Goal: Task Accomplishment & Management: Manage account settings

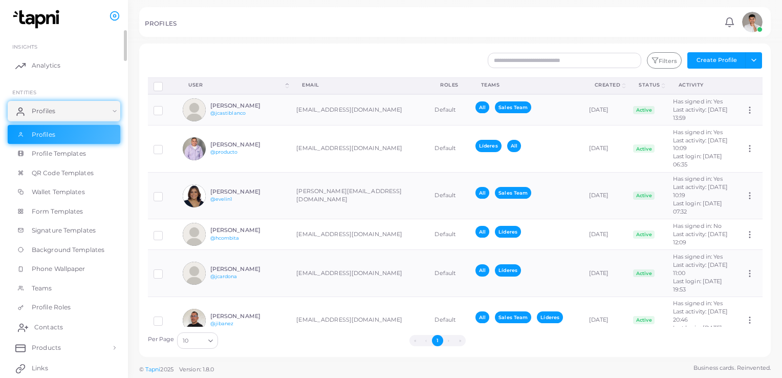
click at [53, 332] on link "Contacts" at bounding box center [64, 327] width 113 height 20
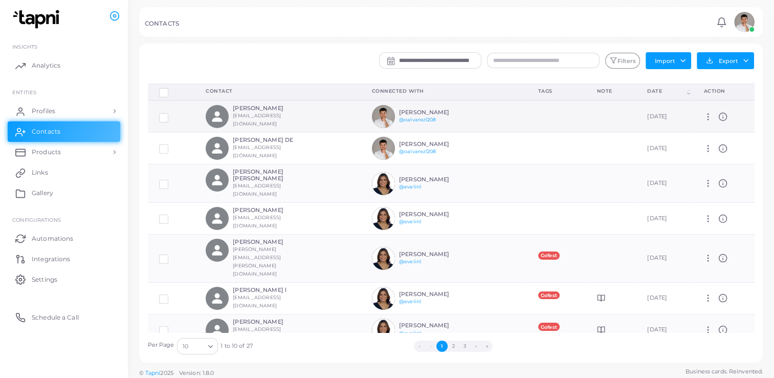
click at [171, 114] on label at bounding box center [171, 114] width 0 height 0
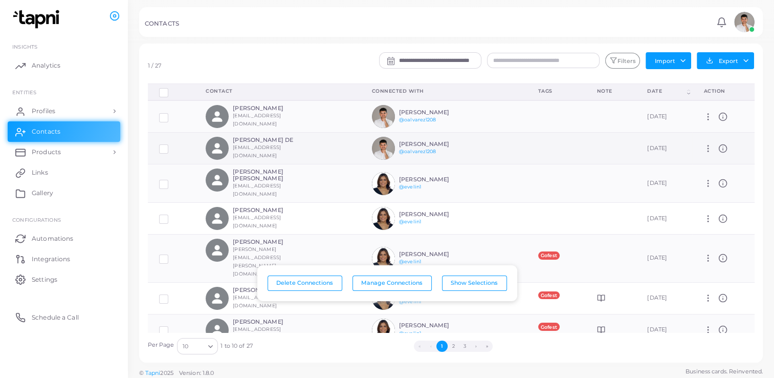
click at [171, 145] on label at bounding box center [171, 145] width 0 height 0
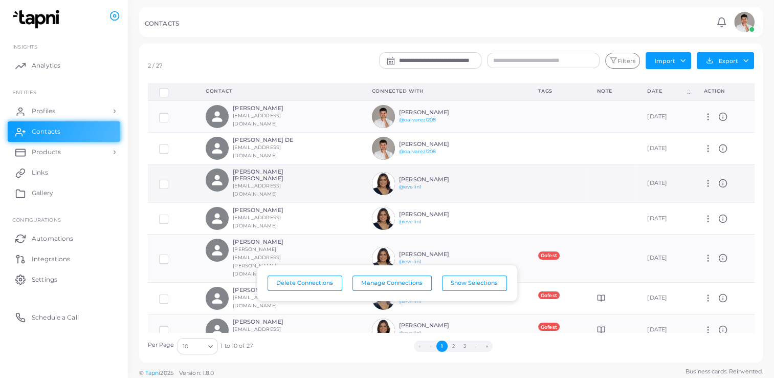
click at [171, 180] on label at bounding box center [171, 180] width 0 height 0
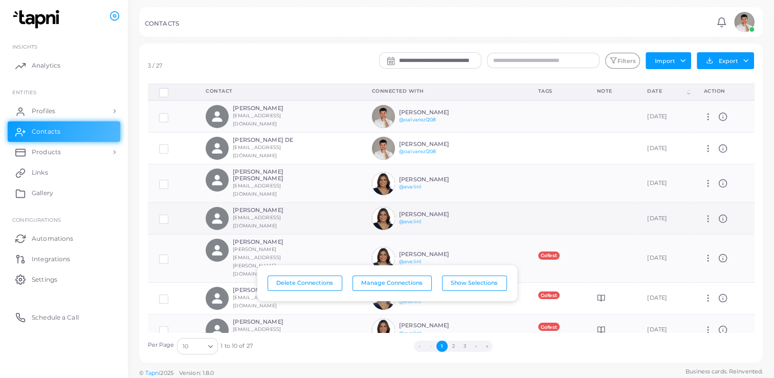
click at [171, 215] on label at bounding box center [171, 215] width 0 height 0
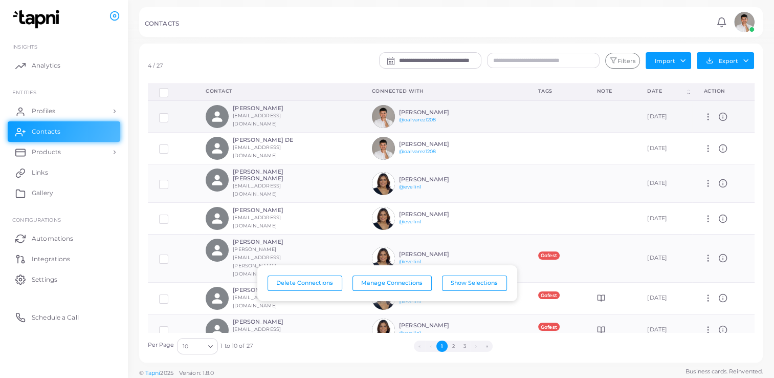
click at [527, 118] on td at bounding box center [556, 116] width 59 height 32
click at [538, 92] on div "Tags" at bounding box center [556, 91] width 36 height 7
click at [527, 114] on td at bounding box center [556, 116] width 59 height 32
click at [171, 89] on label "Row-selection" at bounding box center [171, 89] width 0 height 0
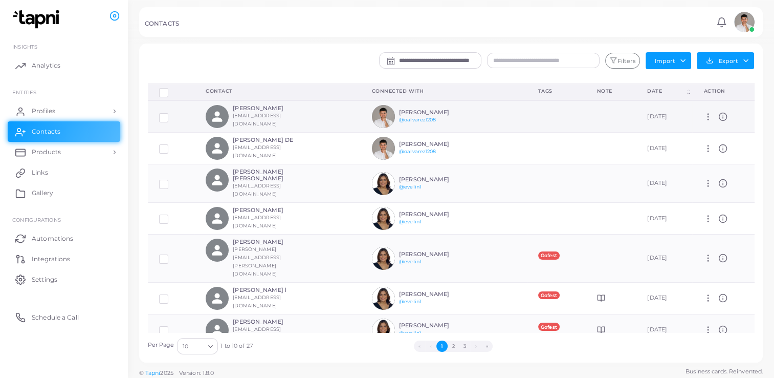
click at [527, 113] on td at bounding box center [556, 116] width 59 height 32
click at [677, 60] on button "Import" at bounding box center [669, 60] width 46 height 16
click at [527, 110] on td at bounding box center [556, 116] width 59 height 32
click at [708, 116] on icon at bounding box center [708, 116] width 9 height 9
click at [729, 127] on span "Manage" at bounding box center [741, 128] width 24 height 8
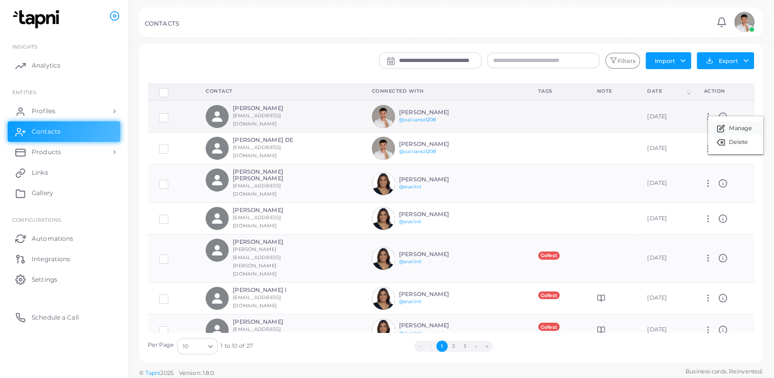
type input "**********"
type input "*********"
type input "**********"
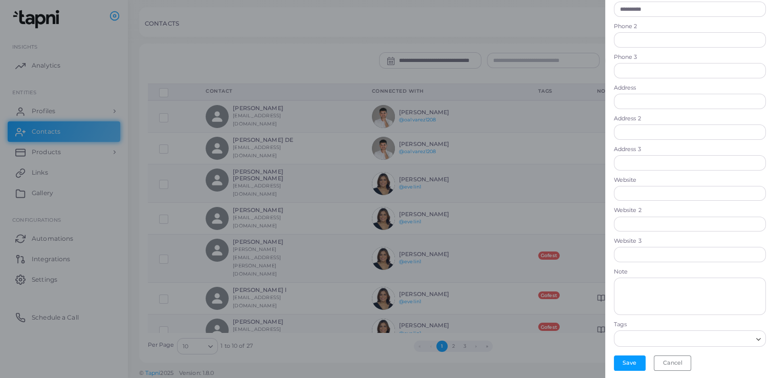
scroll to position [221, 0]
click at [654, 342] on input "Search for option" at bounding box center [684, 337] width 137 height 11
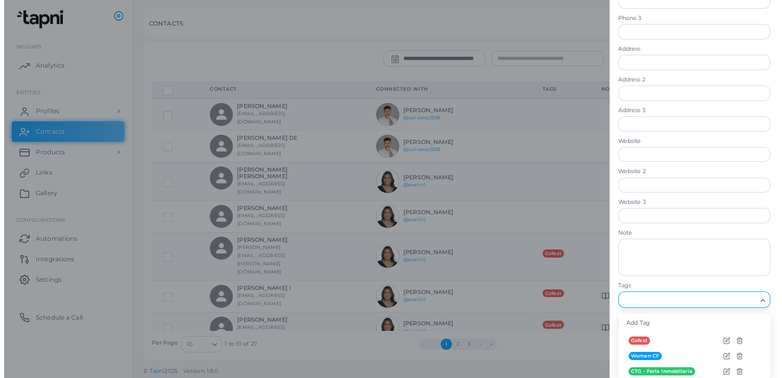
scroll to position [3, 0]
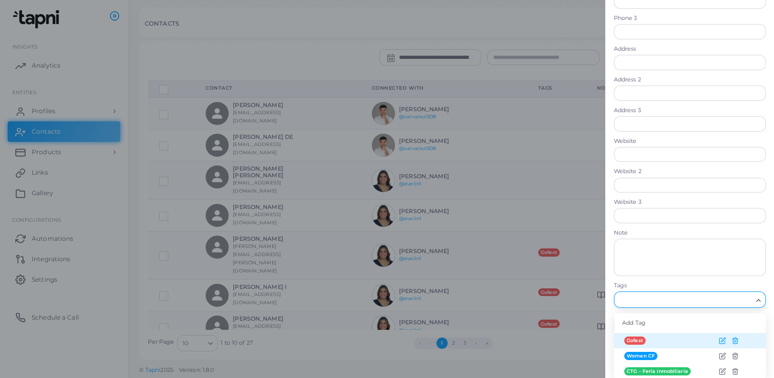
click at [650, 319] on div "Add Tag" at bounding box center [690, 322] width 152 height 19
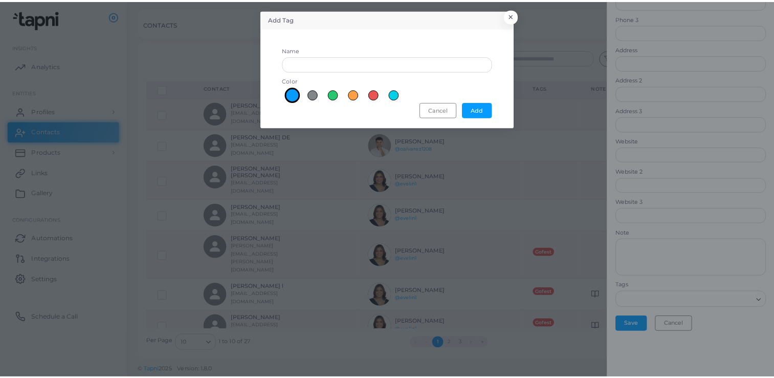
scroll to position [221, 0]
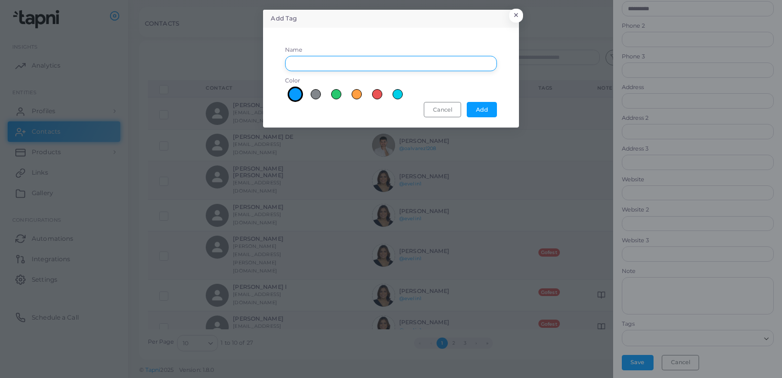
click at [306, 64] on input "Name" at bounding box center [391, 63] width 212 height 15
type input "***"
click at [334, 95] on span at bounding box center [336, 94] width 10 height 10
click at [486, 109] on button "Add" at bounding box center [482, 109] width 30 height 15
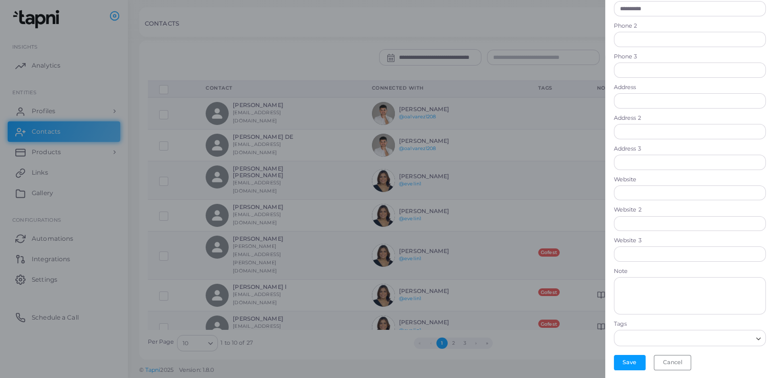
click at [274, 31] on div at bounding box center [387, 189] width 774 height 378
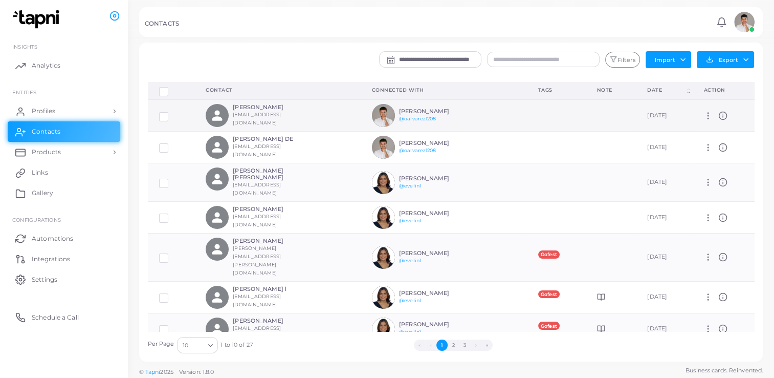
scroll to position [0, 0]
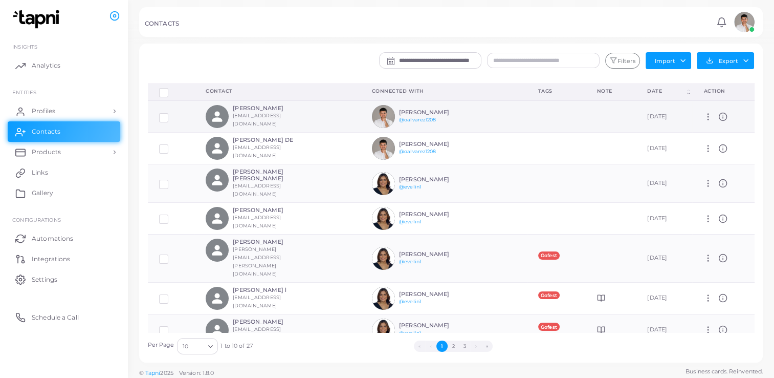
click at [171, 114] on label at bounding box center [171, 114] width 0 height 0
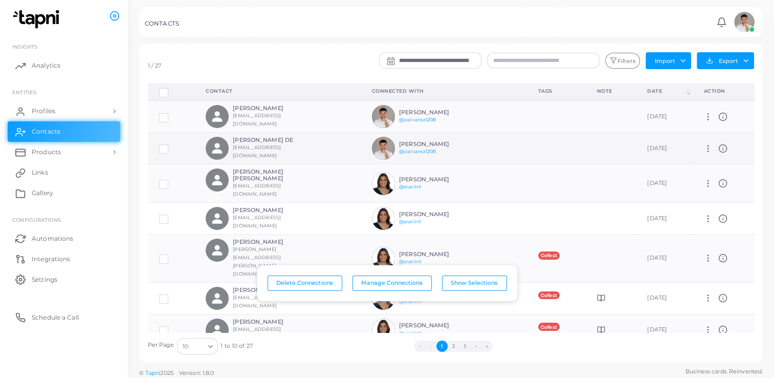
click at [171, 145] on label at bounding box center [171, 145] width 0 height 0
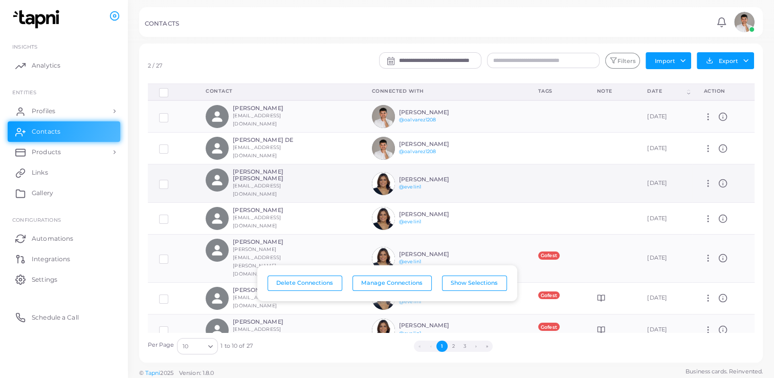
click at [171, 180] on label at bounding box center [171, 180] width 0 height 0
click at [171, 215] on label at bounding box center [171, 215] width 0 height 0
click at [365, 287] on button "Manage Connections" at bounding box center [392, 282] width 79 height 15
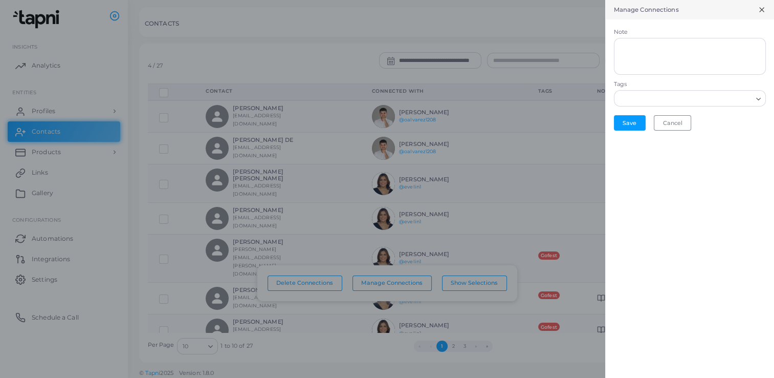
click at [687, 94] on input "Search for option" at bounding box center [684, 98] width 137 height 11
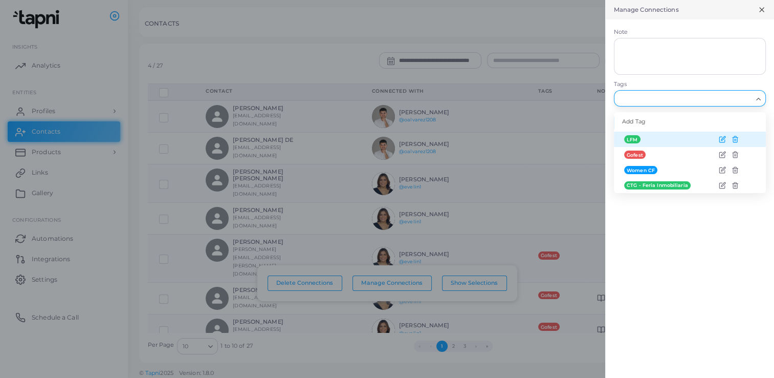
click at [631, 140] on span "LFM" at bounding box center [632, 139] width 16 height 8
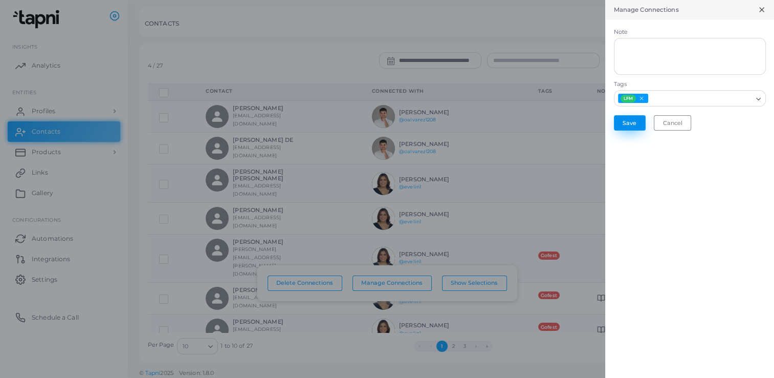
click at [621, 128] on button "Save" at bounding box center [630, 122] width 32 height 15
